Goal: Navigation & Orientation: Find specific page/section

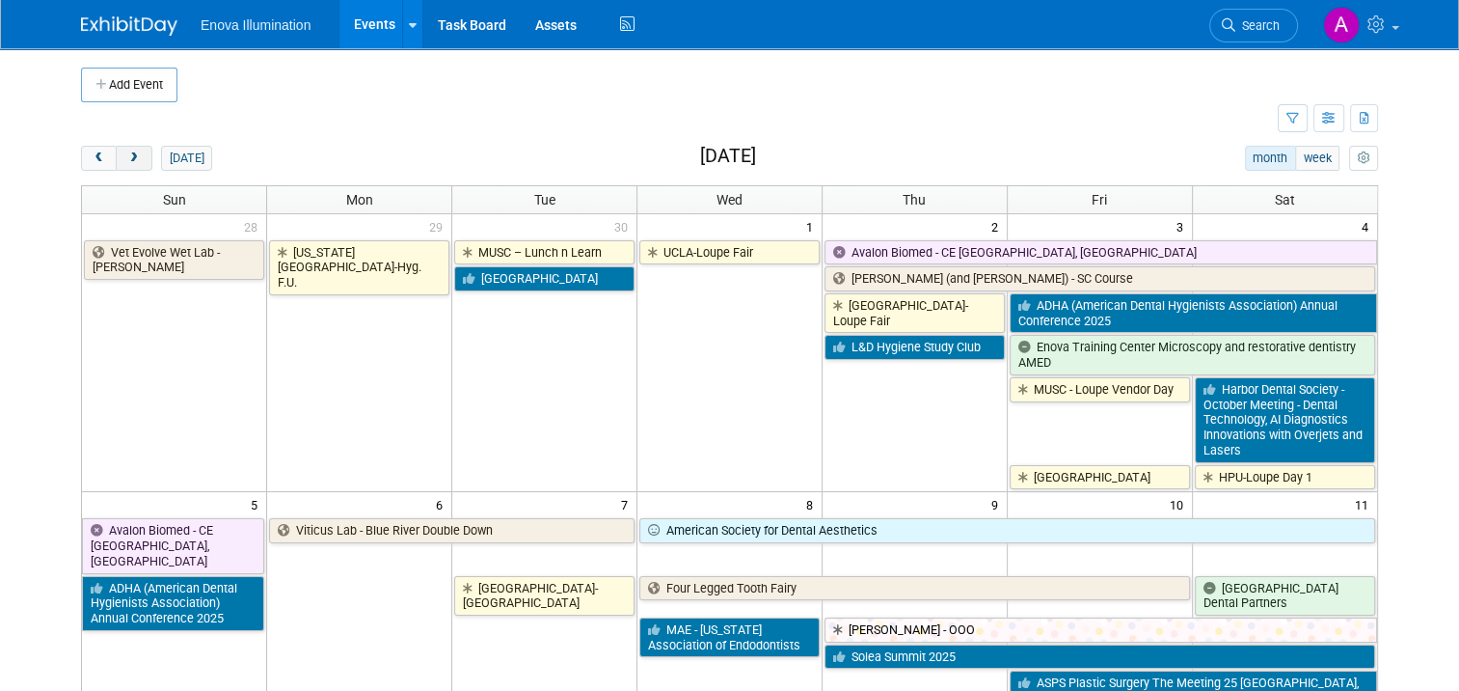
click at [126, 152] on span "next" at bounding box center [133, 158] width 14 height 13
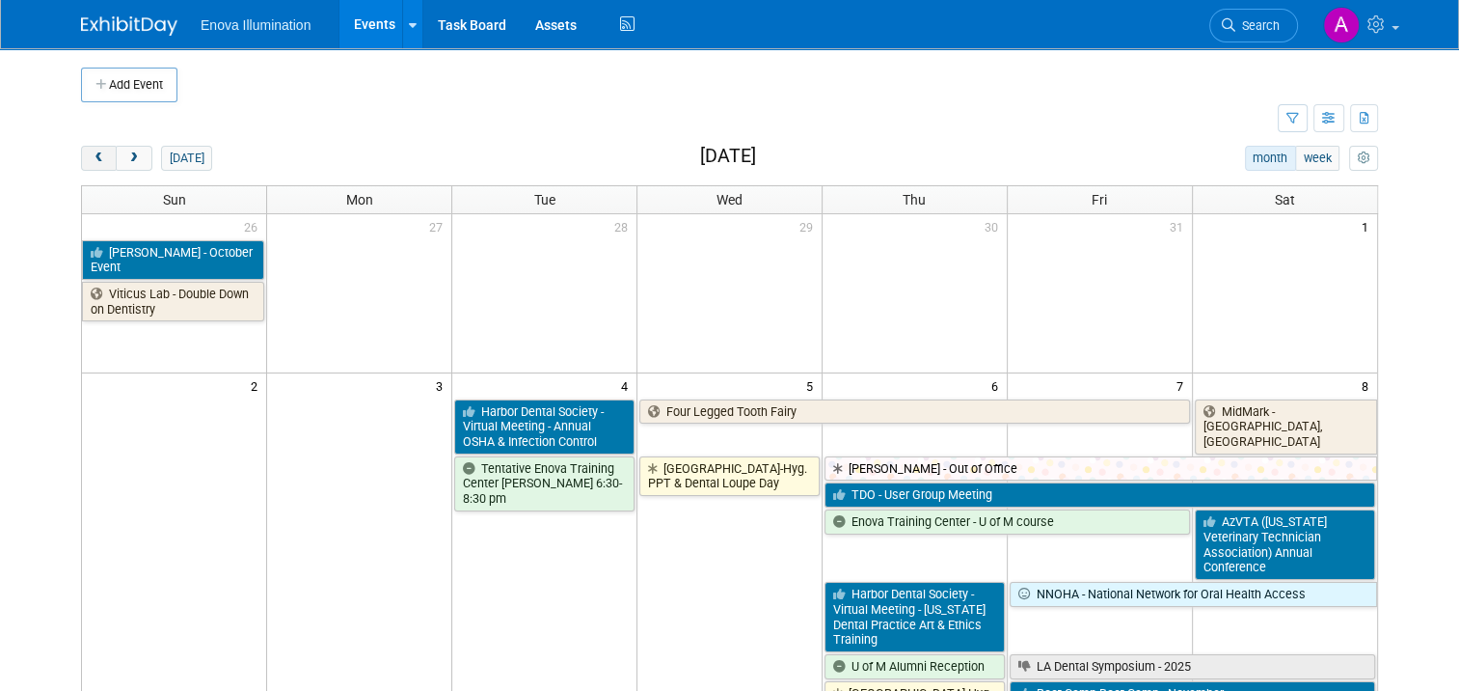
click at [92, 159] on span "prev" at bounding box center [99, 158] width 14 height 13
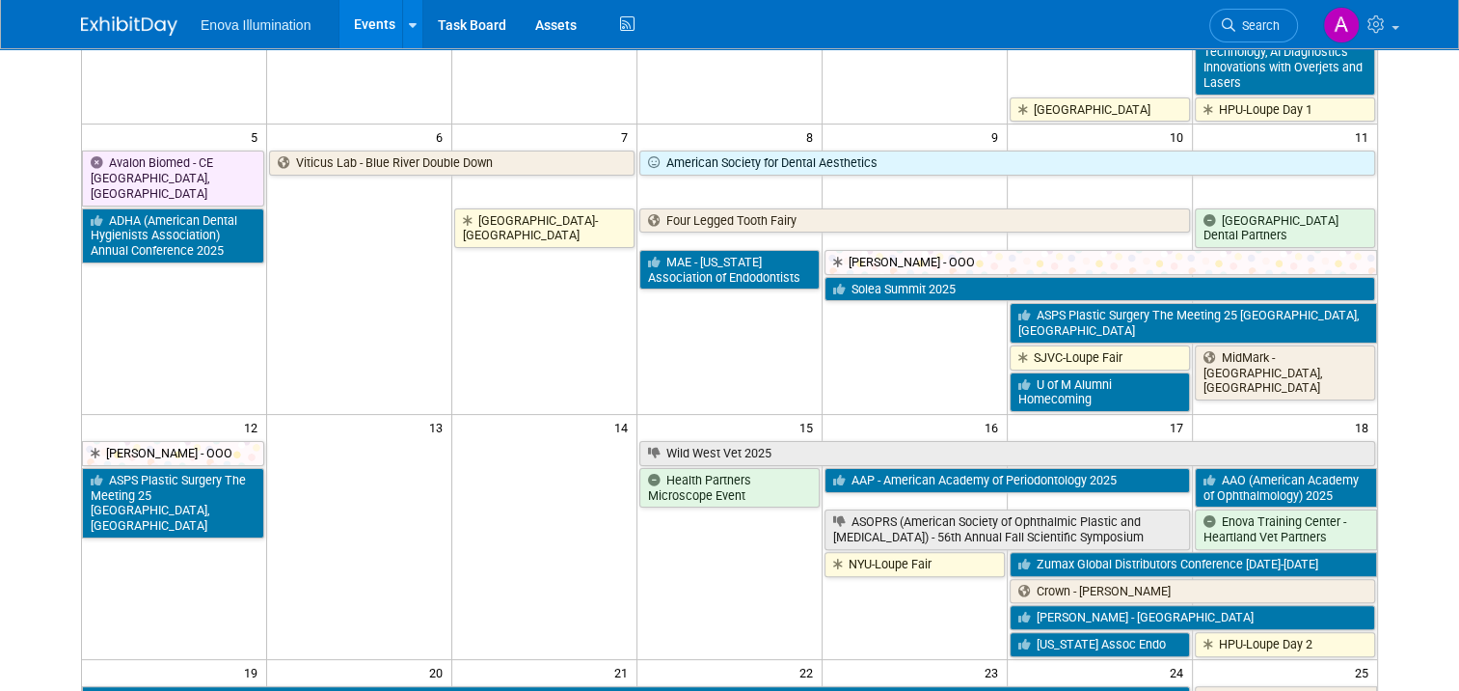
scroll to position [386, 0]
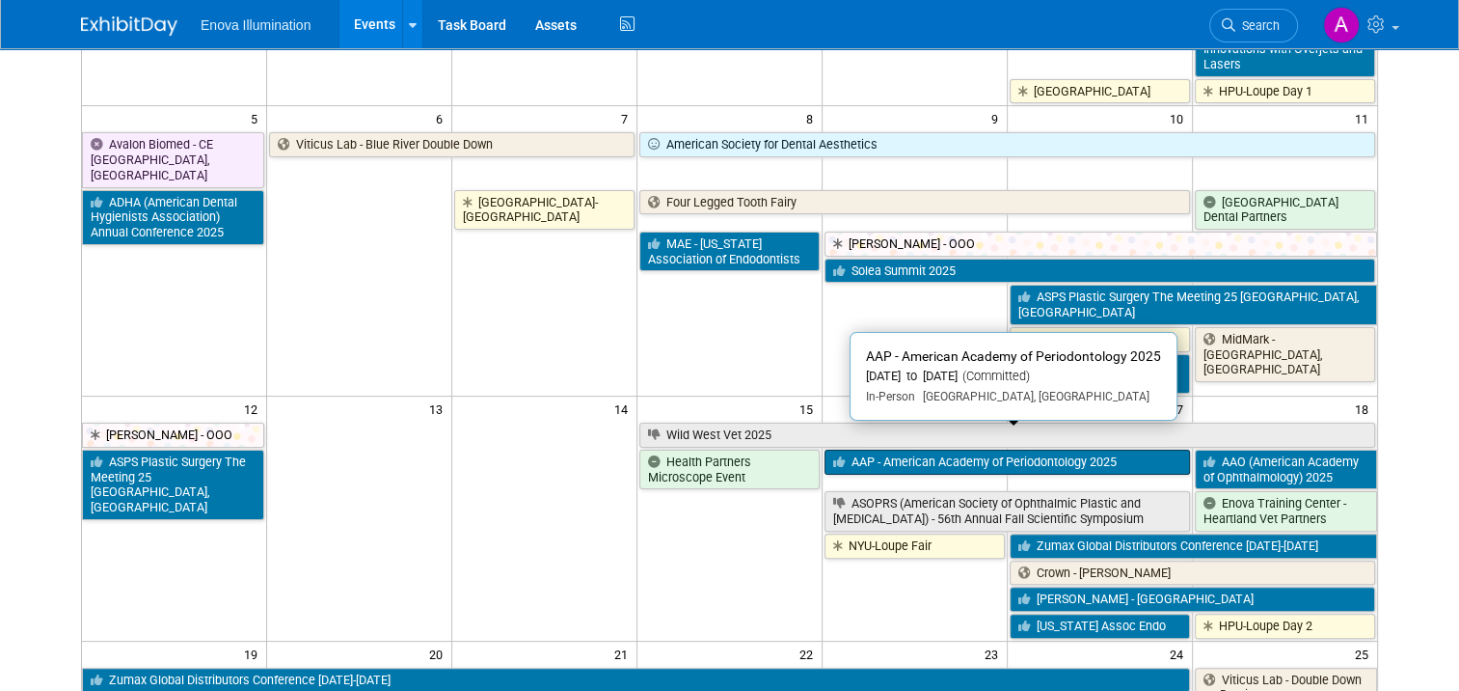
click at [900, 449] on link "AAP - American Academy of Periodontology 2025" at bounding box center [1008, 461] width 366 height 25
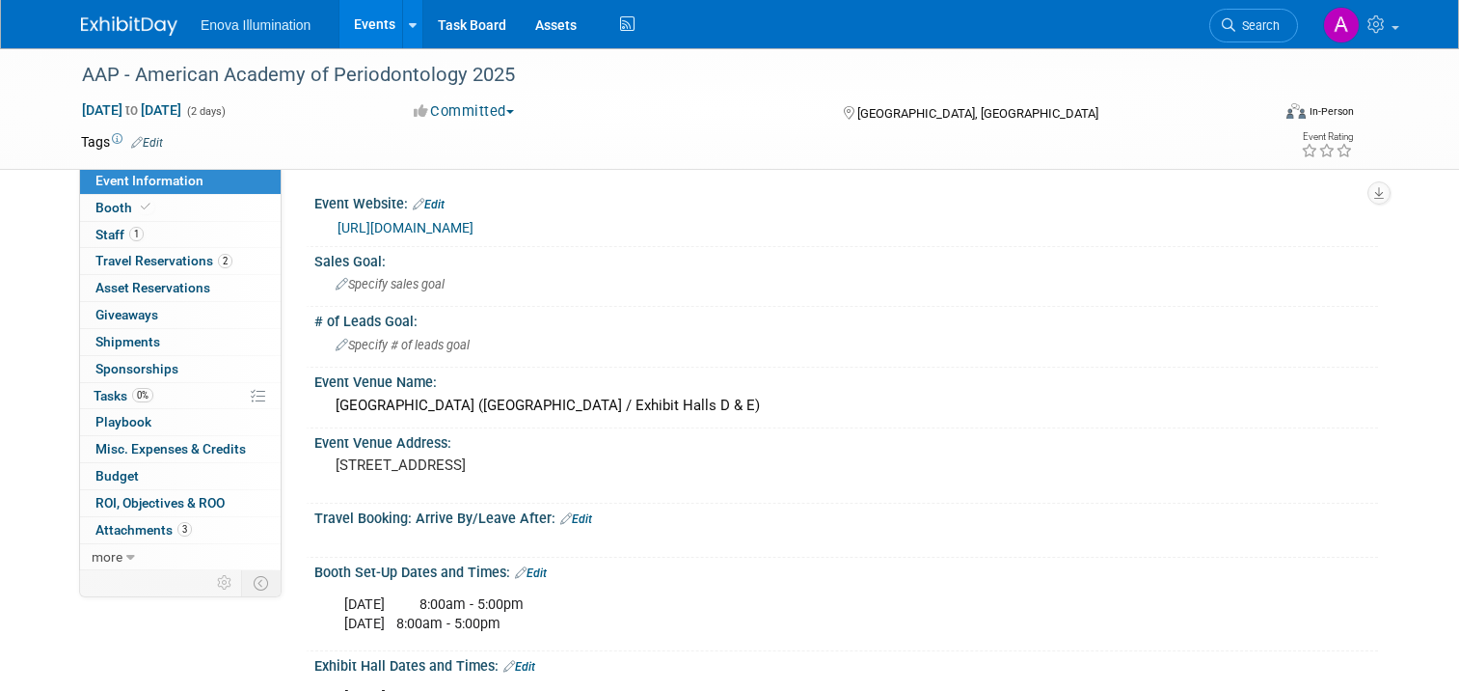
click at [174, 233] on link "1 Staff 1" at bounding box center [180, 235] width 201 height 26
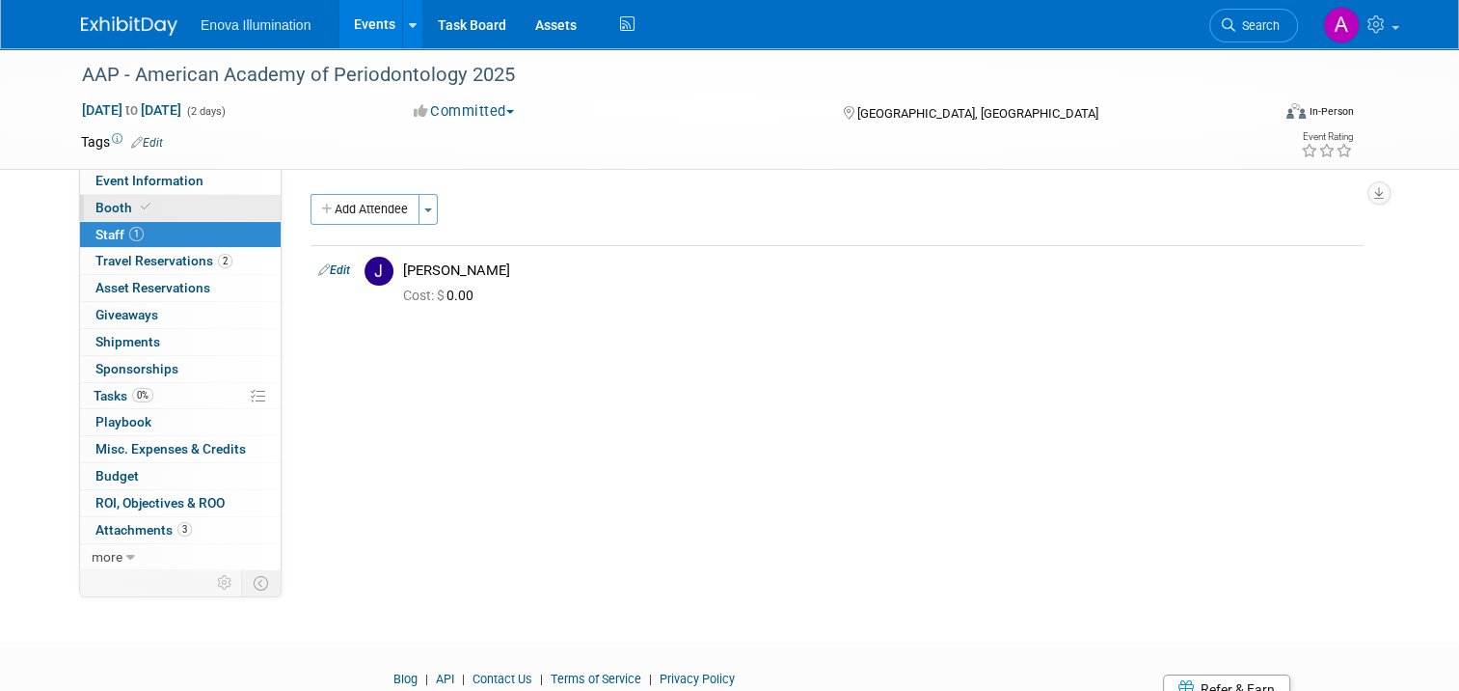
click at [180, 204] on link "Booth" at bounding box center [180, 208] width 201 height 26
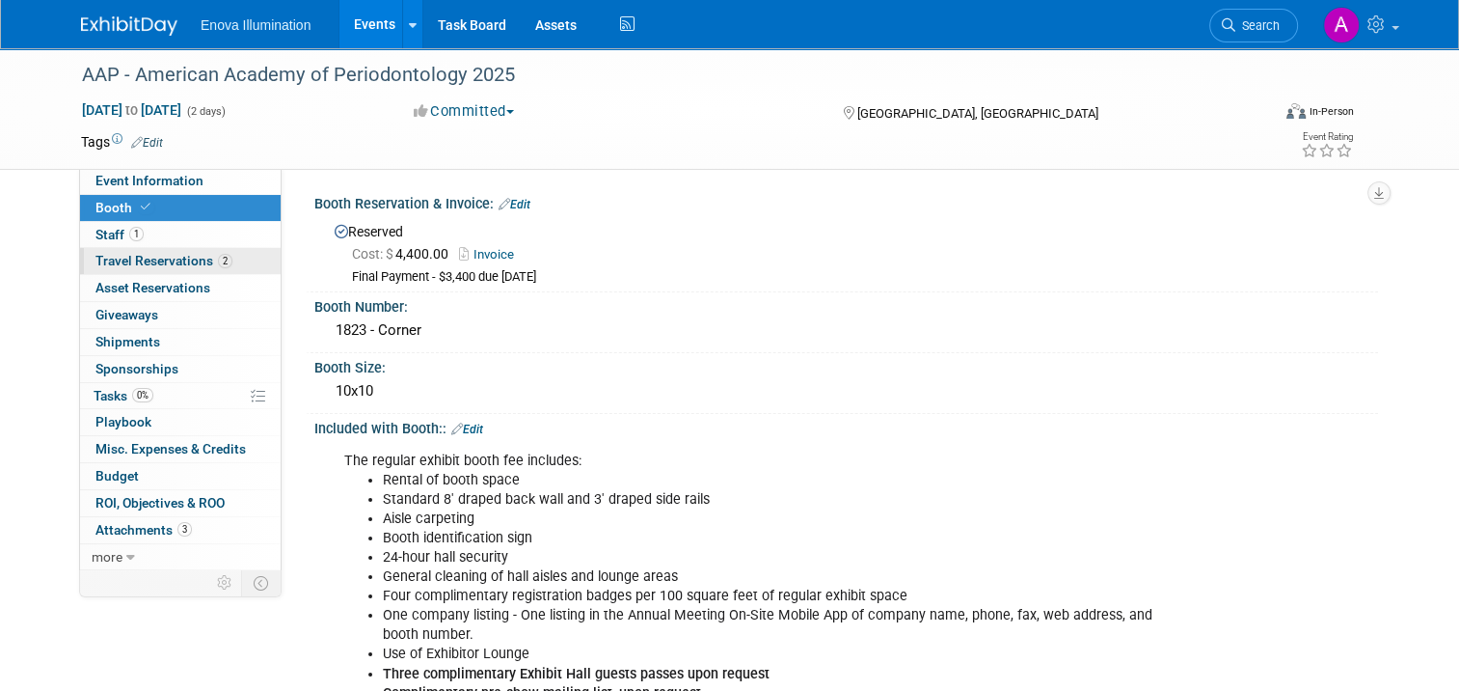
click at [158, 264] on span "Travel Reservations 2" at bounding box center [163, 260] width 137 height 15
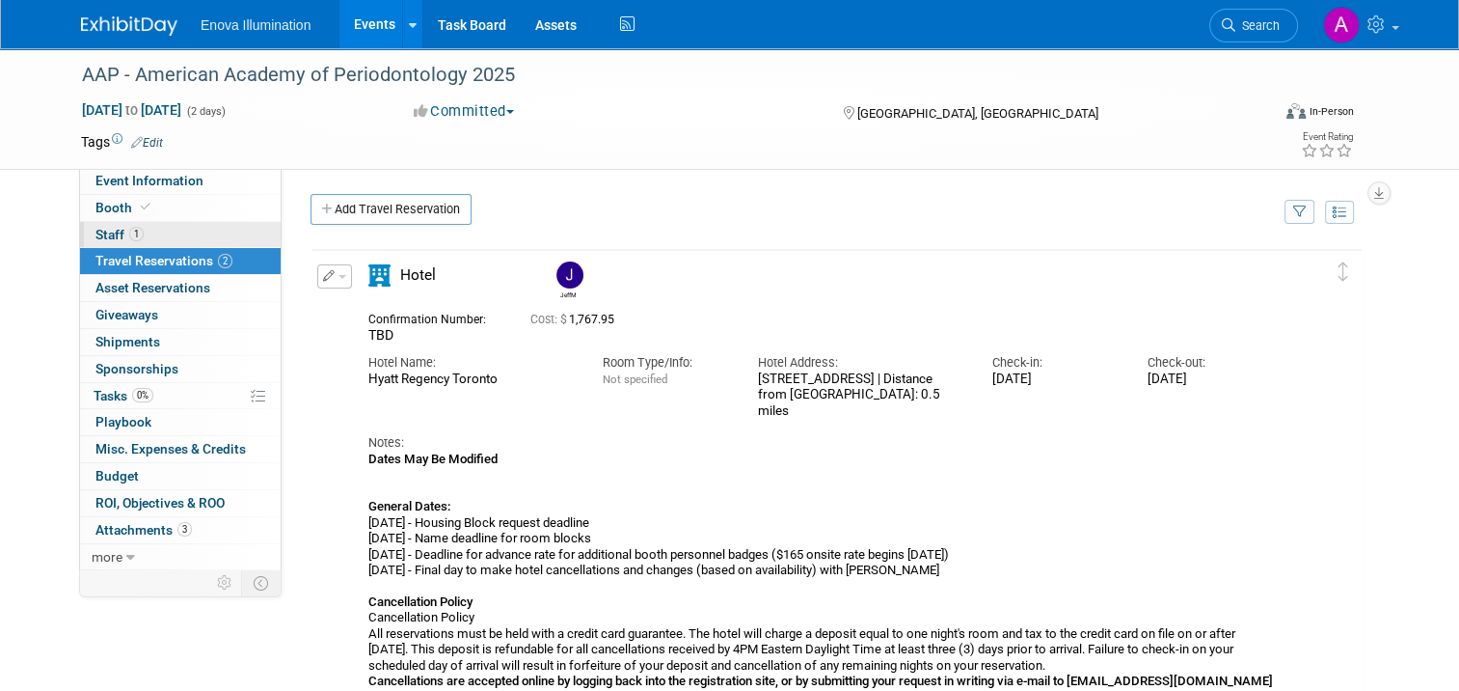
click at [161, 231] on link "1 Staff 1" at bounding box center [180, 235] width 201 height 26
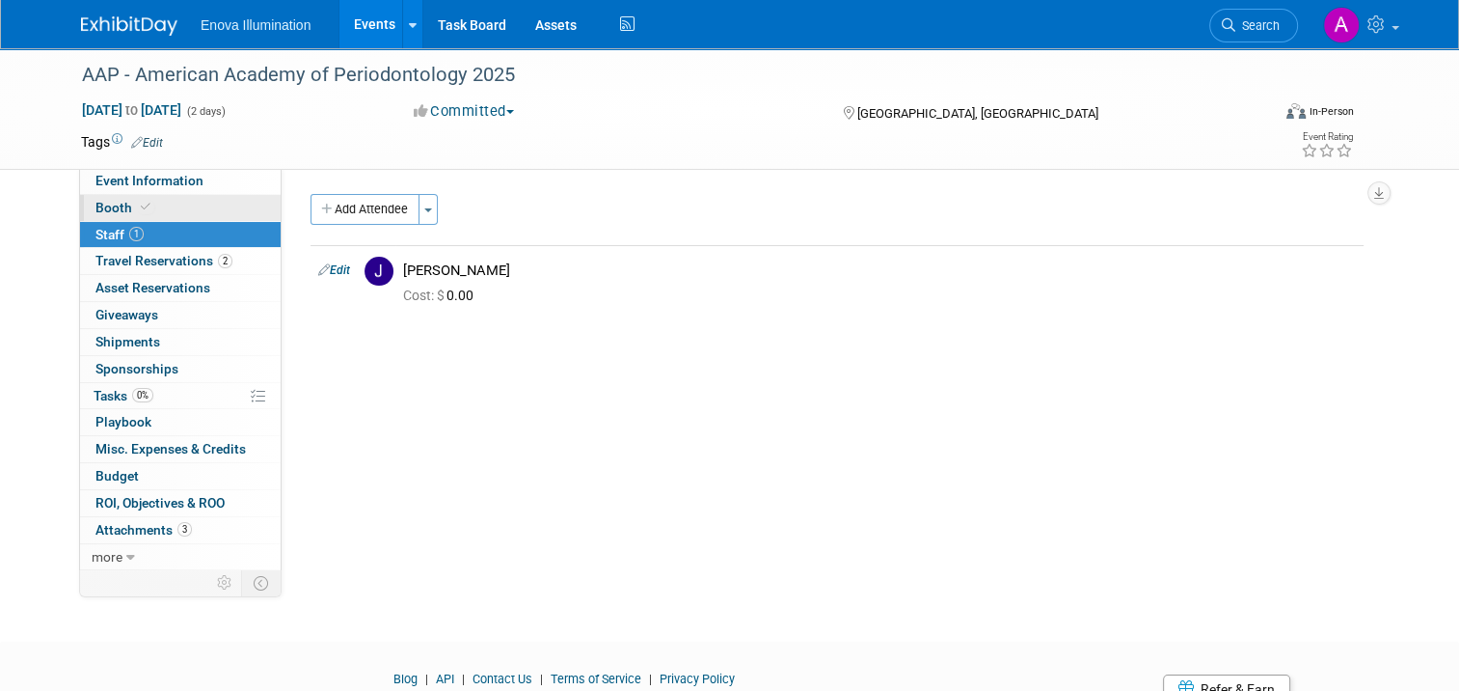
click at [164, 195] on link "Booth" at bounding box center [180, 208] width 201 height 26
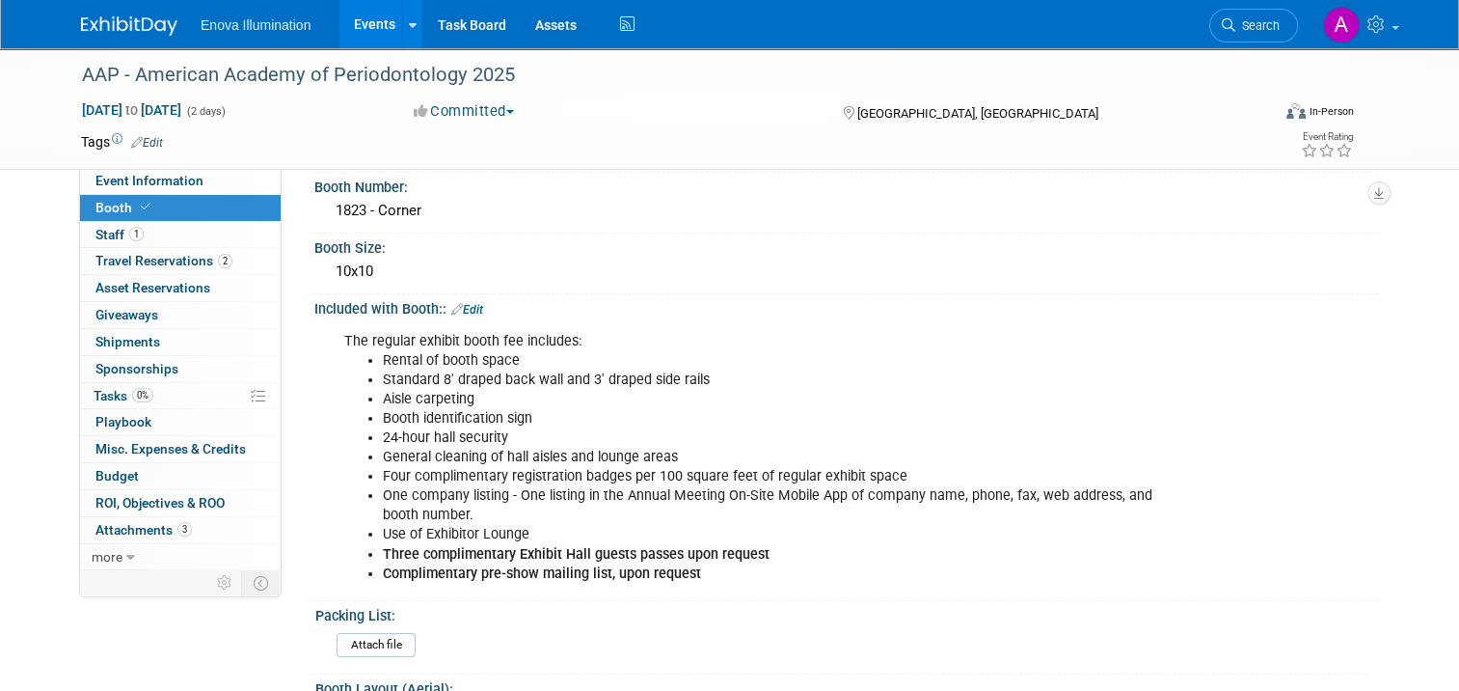
scroll to position [386, 0]
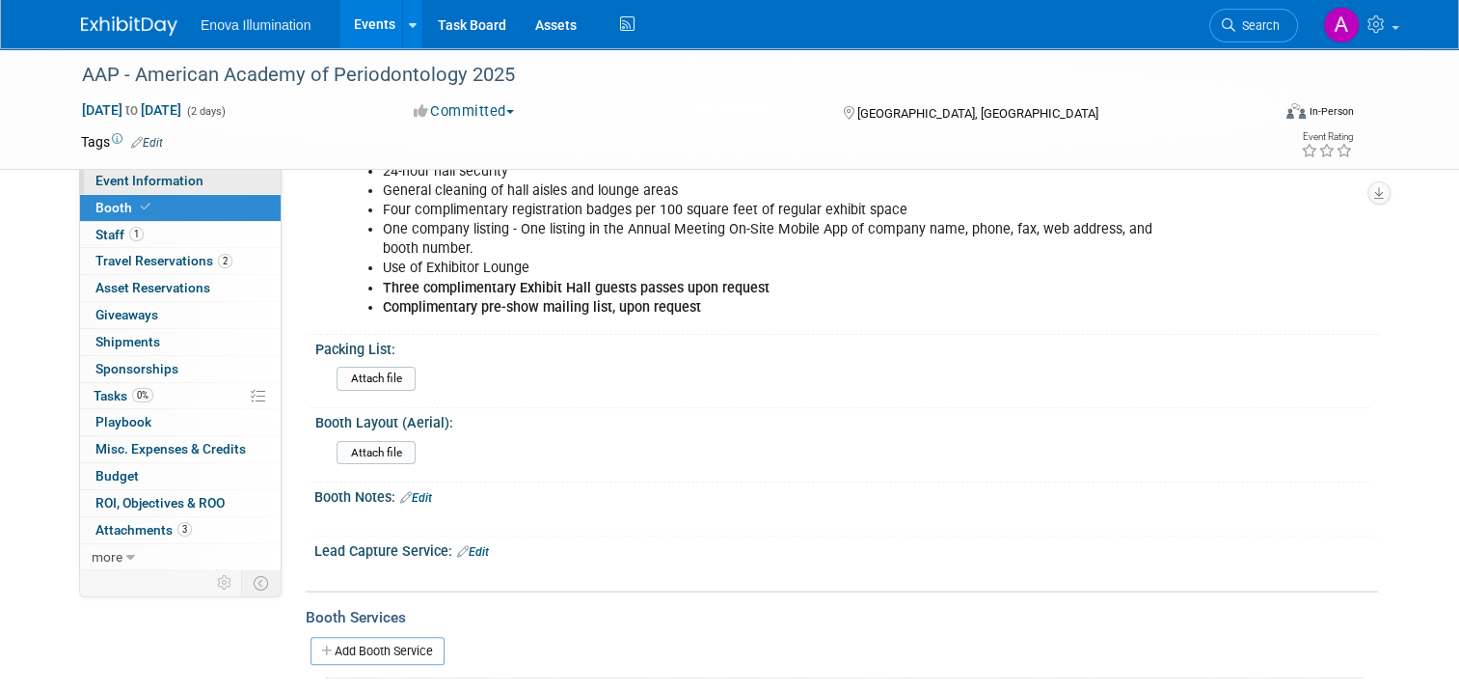
click at [177, 176] on span "Event Information" at bounding box center [149, 180] width 108 height 15
